Goal: Task Accomplishment & Management: Complete application form

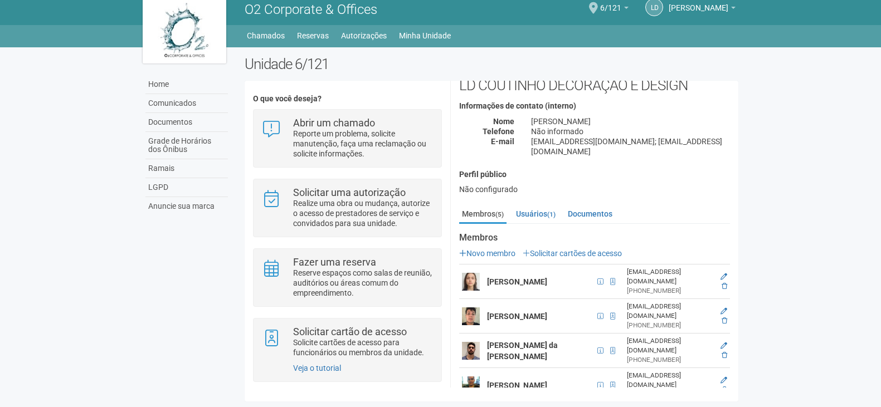
scroll to position [61, 0]
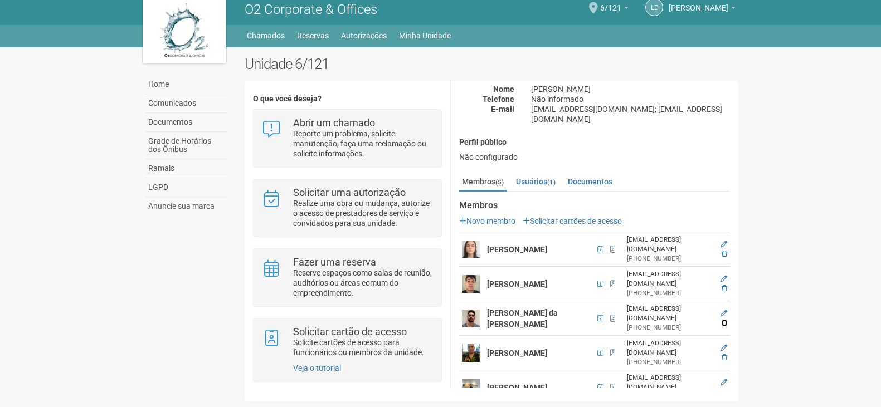
click at [722, 320] on icon at bounding box center [725, 323] width 6 height 7
click at [724, 320] on icon at bounding box center [725, 323] width 6 height 7
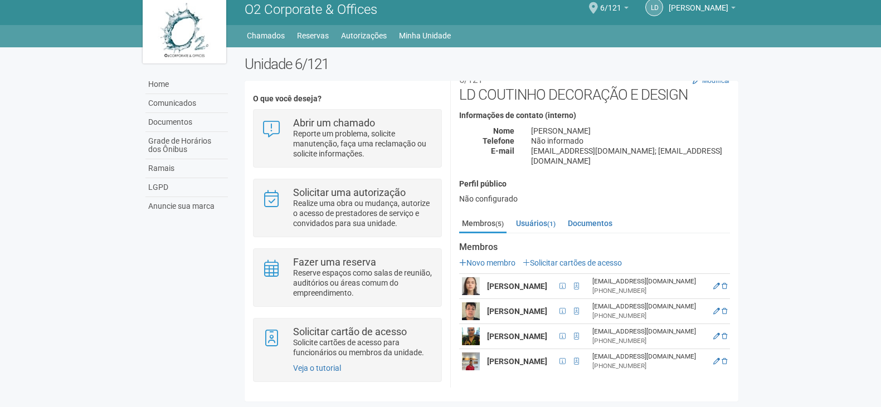
scroll to position [33, 0]
click at [531, 215] on link "Usuários (1)" at bounding box center [535, 223] width 45 height 17
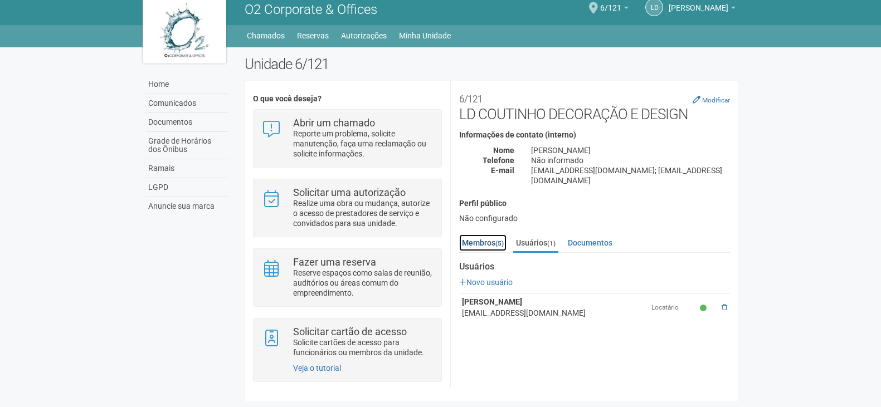
click at [492, 240] on link "Membros (5)" at bounding box center [482, 243] width 47 height 17
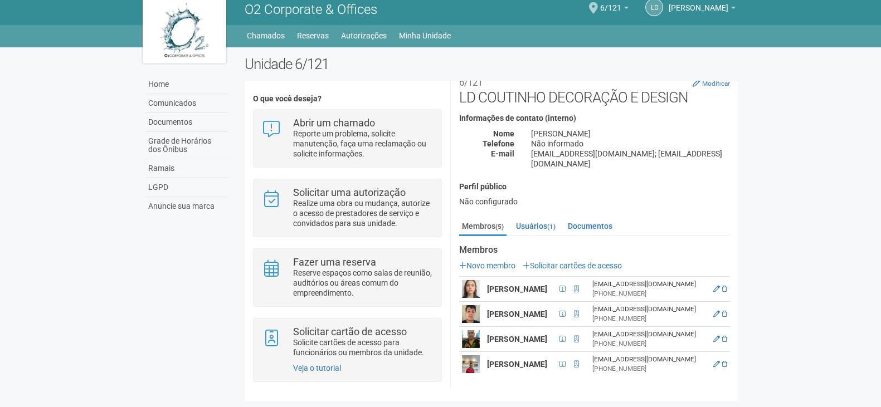
scroll to position [33, 0]
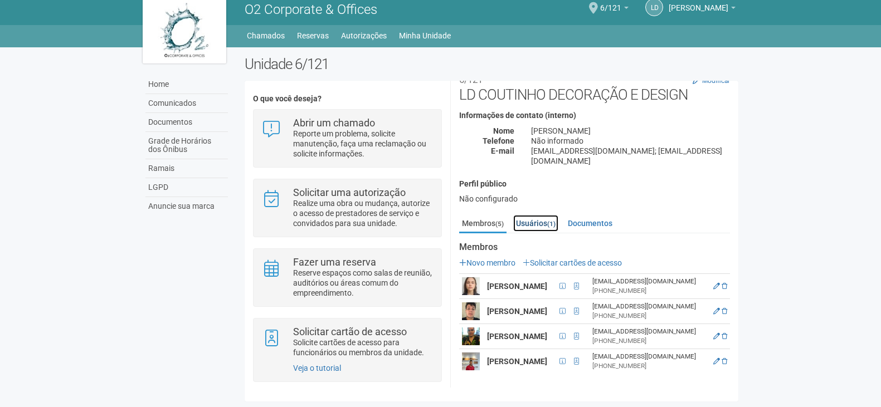
click at [539, 215] on link "Usuários (1)" at bounding box center [535, 223] width 45 height 17
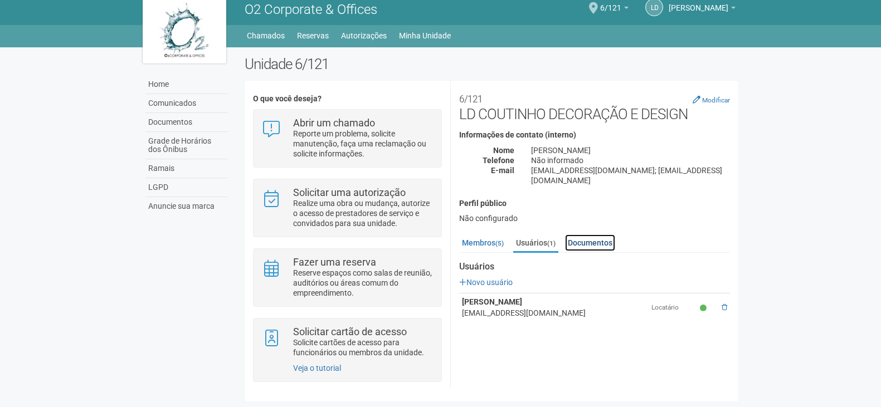
click at [593, 240] on link "Documentos" at bounding box center [590, 243] width 50 height 17
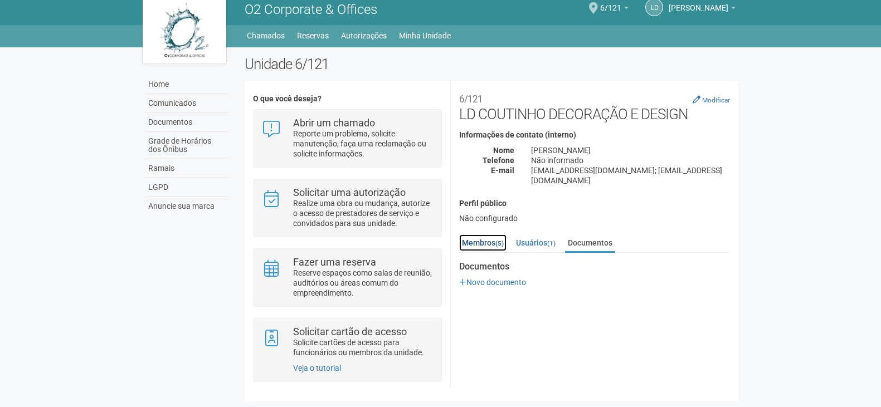
click at [467, 245] on link "Membros (5)" at bounding box center [482, 243] width 47 height 17
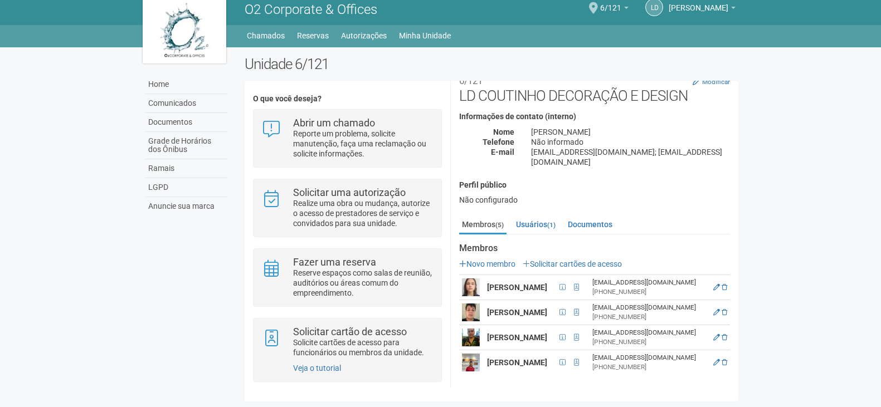
scroll to position [33, 0]
click at [534, 215] on link "Usuários (1)" at bounding box center [535, 223] width 45 height 17
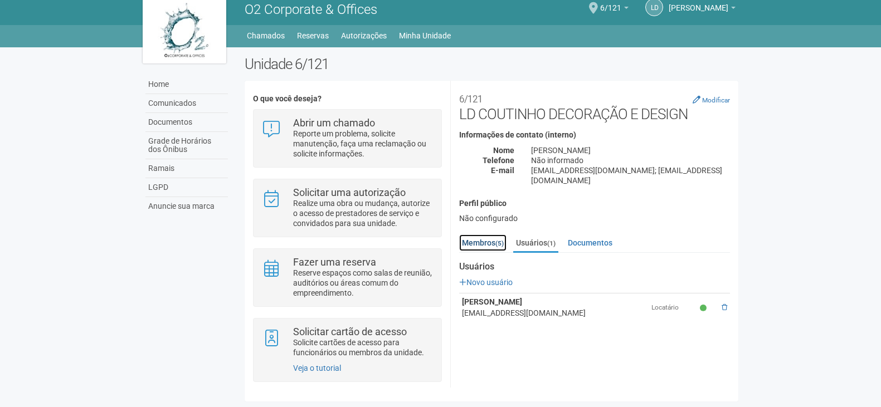
click at [483, 240] on link "Membros (5)" at bounding box center [482, 243] width 47 height 17
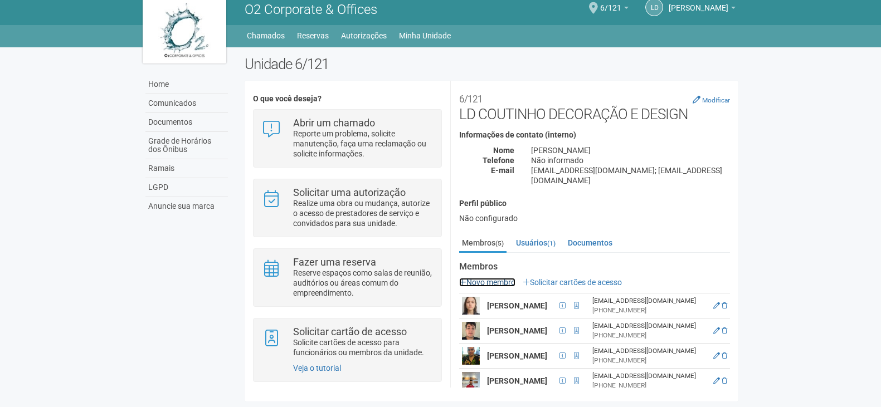
click at [489, 281] on link "Novo membro" at bounding box center [487, 282] width 56 height 9
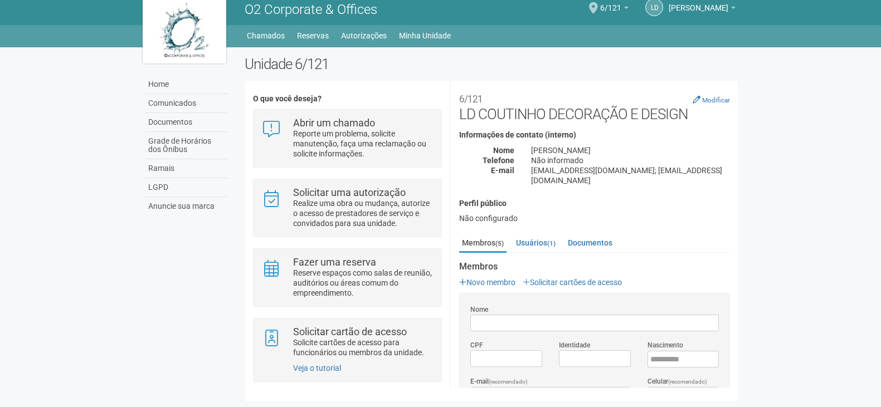
click at [493, 323] on input "Nome" at bounding box center [594, 323] width 249 height 17
type input "**********"
click at [650, 354] on input "****" at bounding box center [684, 359] width 72 height 17
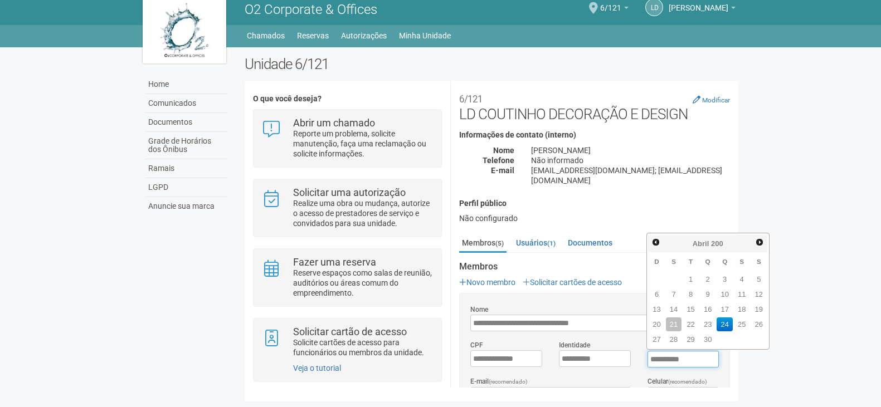
type input "**********"
click at [760, 303] on link "21" at bounding box center [759, 310] width 16 height 14
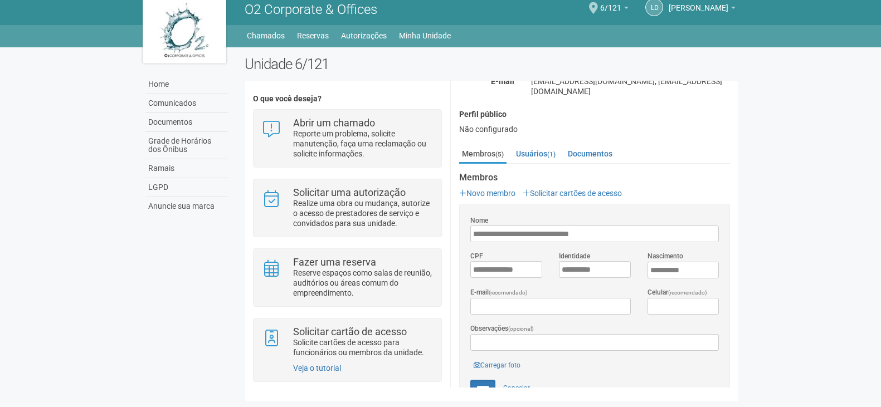
scroll to position [94, 0]
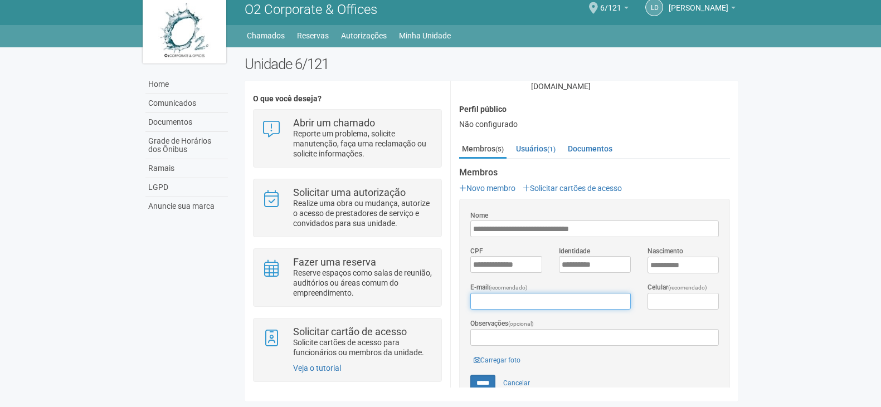
click at [479, 299] on input "E-mail (recomendado)" at bounding box center [550, 301] width 160 height 17
type input "**********"
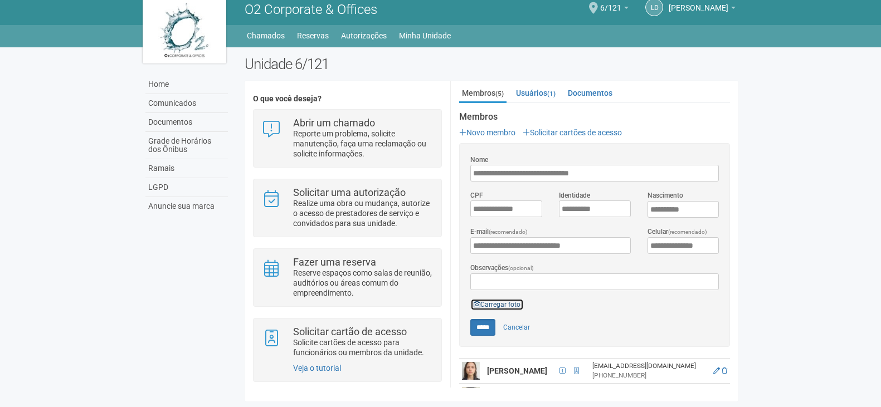
click at [495, 299] on link "Carregar foto" at bounding box center [496, 305] width 53 height 12
click at [498, 299] on link "Carregar foto" at bounding box center [496, 305] width 53 height 12
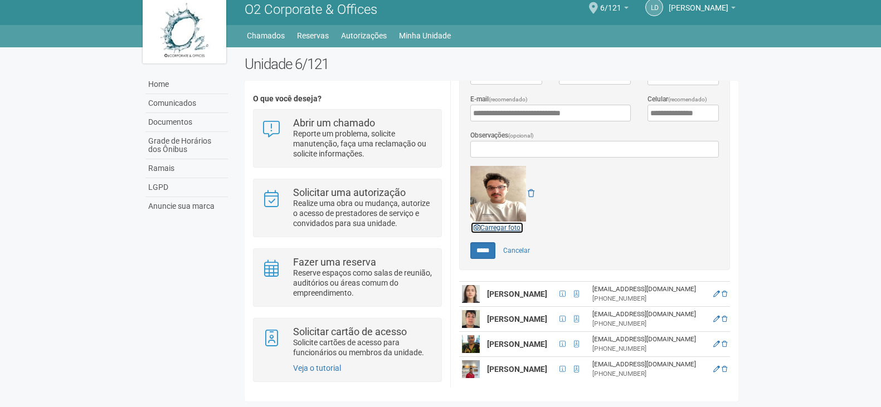
scroll to position [301, 0]
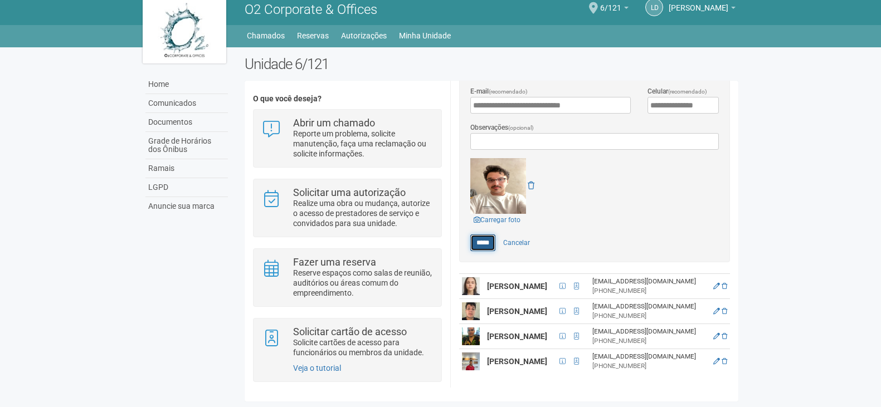
click at [488, 235] on input "*****" at bounding box center [482, 243] width 25 height 17
type input "*****"
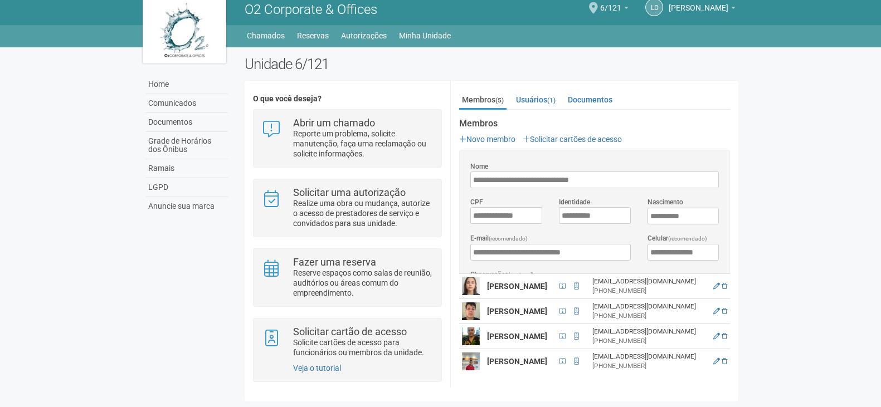
scroll to position [33, 0]
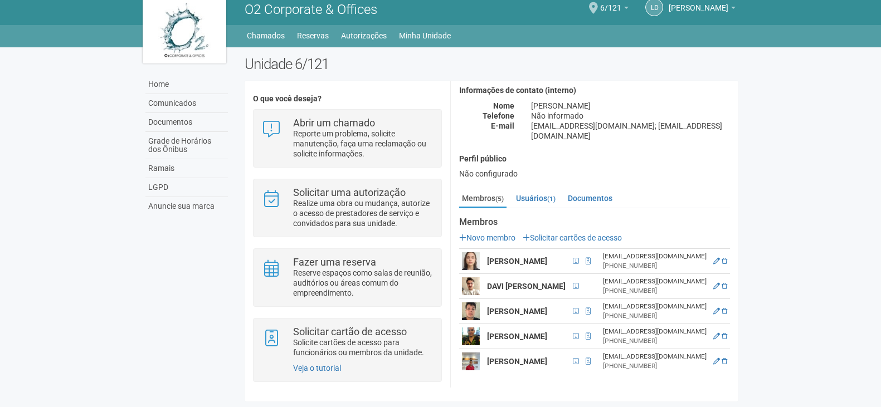
scroll to position [58, 0]
click at [577, 234] on link "Solicitar cartões de acesso" at bounding box center [572, 238] width 99 height 9
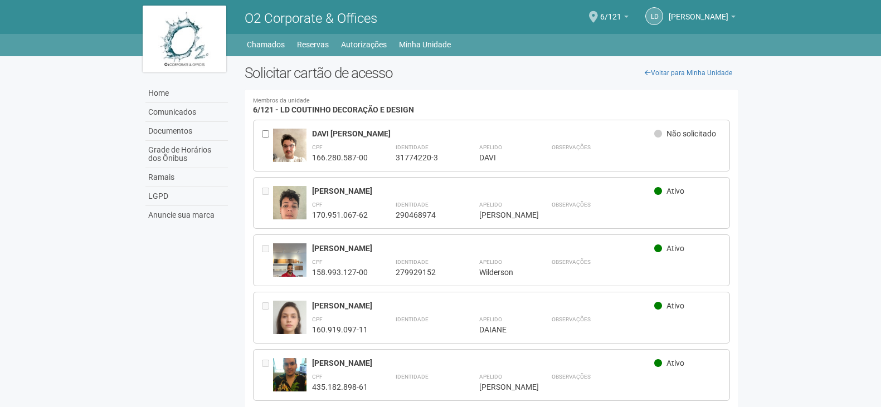
click at [271, 132] on div at bounding box center [267, 146] width 11 height 34
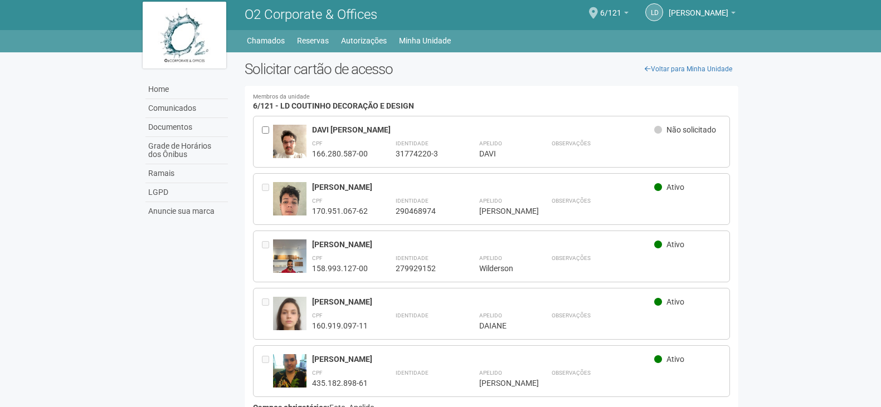
scroll to position [60, 0]
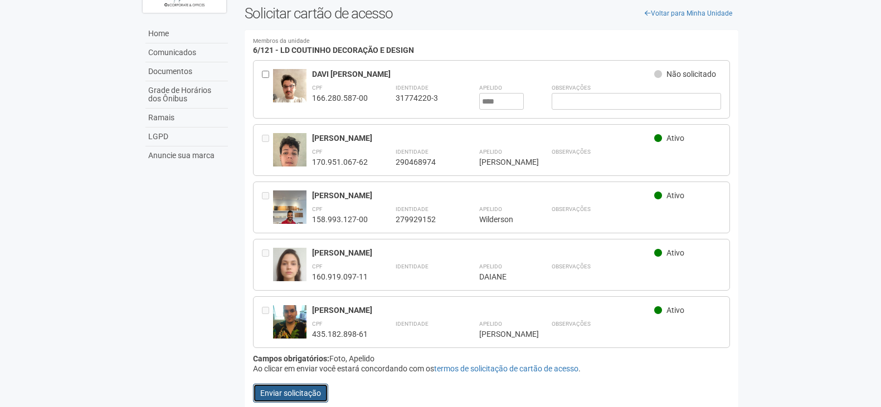
click at [306, 394] on button "Enviar solicitação" at bounding box center [290, 393] width 75 height 19
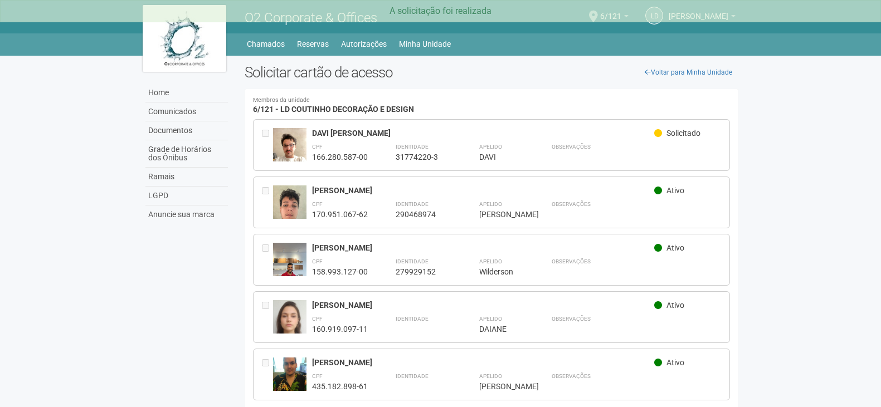
scroll to position [0, 0]
